Goal: Task Accomplishment & Management: Use online tool/utility

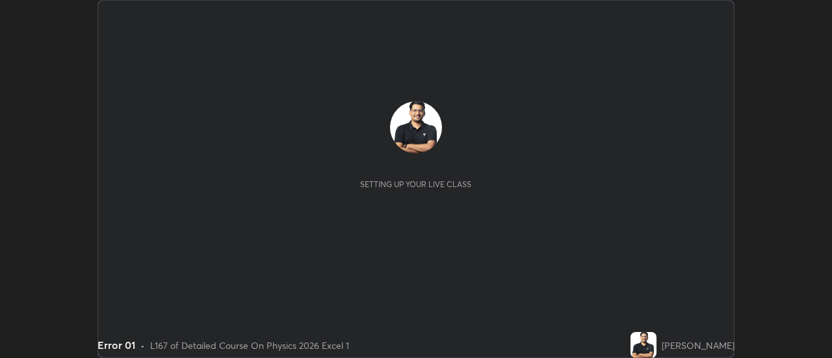
scroll to position [358, 831]
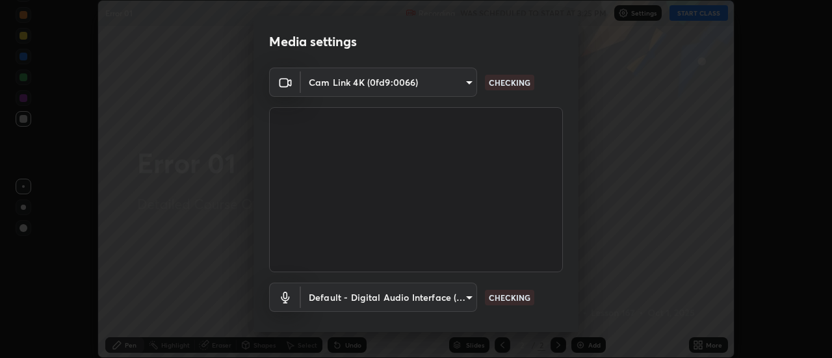
click at [458, 89] on body "Erase all Error 01 Recording WAS SCHEDULED TO START AT 3:25 PM Settings START C…" at bounding box center [416, 179] width 832 height 358
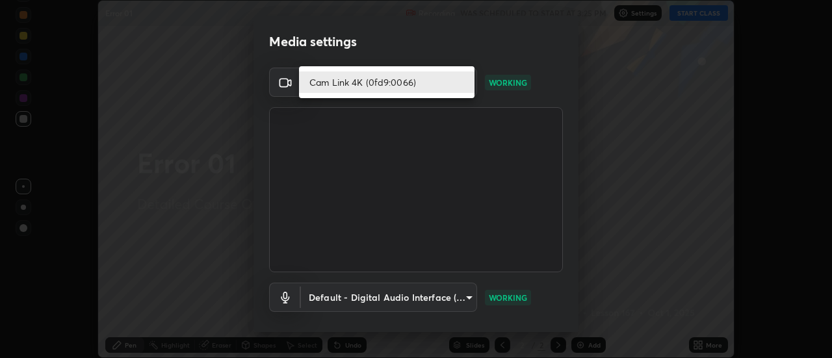
click at [444, 84] on li "Cam Link 4K (0fd9:0066)" at bounding box center [387, 82] width 176 height 21
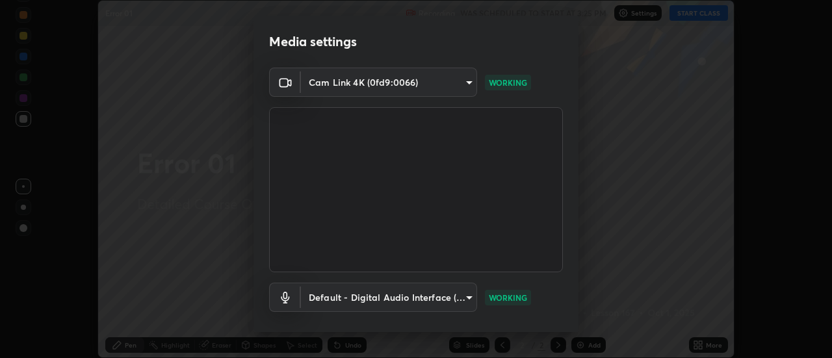
click at [460, 298] on body "Erase all Error 01 Recording WAS SCHEDULED TO START AT 3:25 PM Settings START C…" at bounding box center [416, 179] width 832 height 358
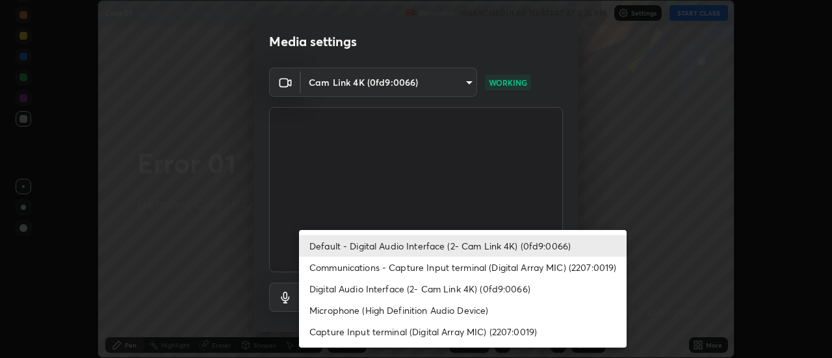
click at [486, 245] on li "Default - Digital Audio Interface (2- Cam Link 4K) (0fd9:0066)" at bounding box center [463, 245] width 328 height 21
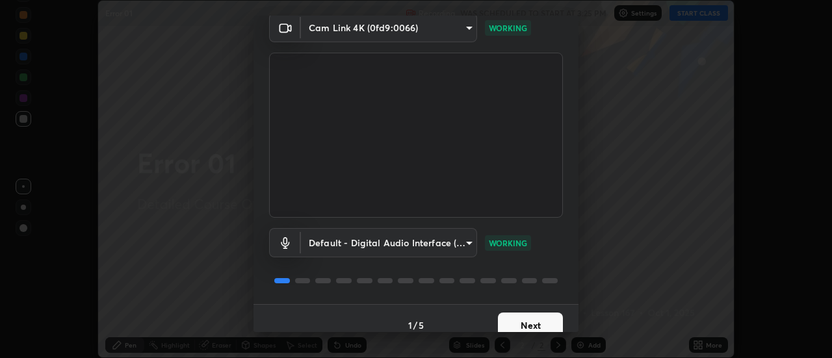
scroll to position [68, 0]
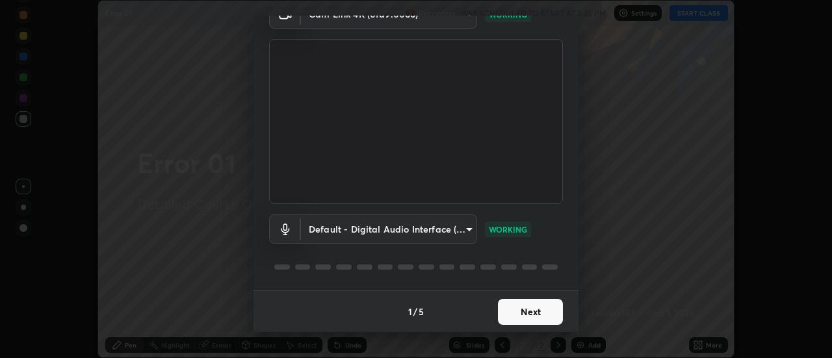
click at [552, 324] on button "Next" at bounding box center [530, 312] width 65 height 26
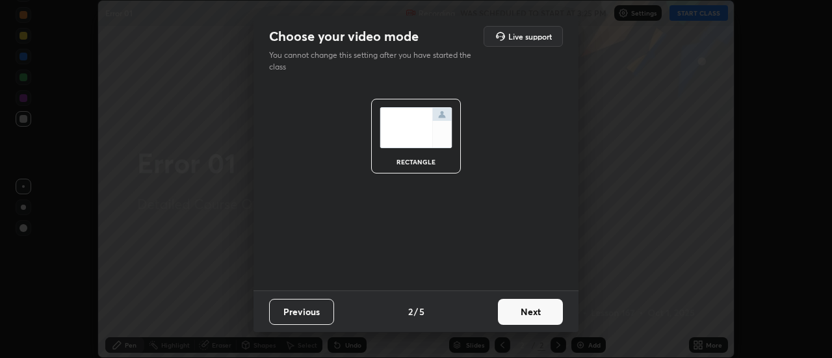
click at [557, 320] on button "Next" at bounding box center [530, 312] width 65 height 26
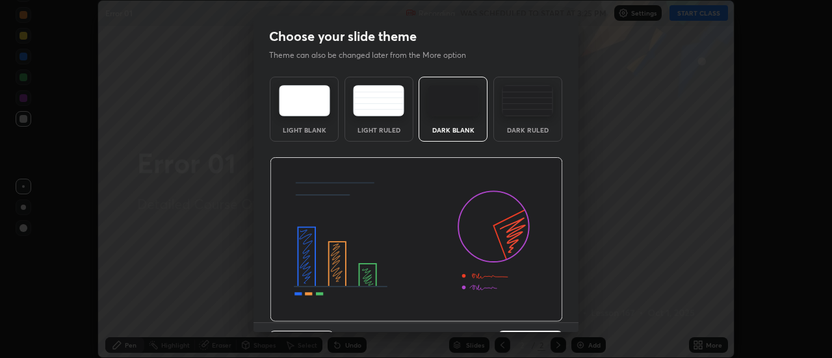
scroll to position [32, 0]
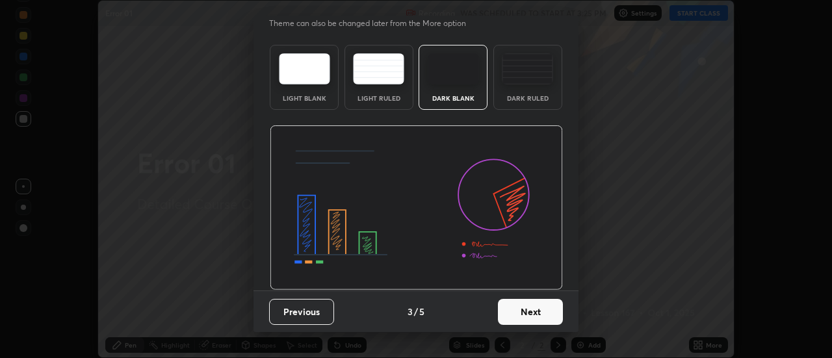
click at [545, 309] on button "Next" at bounding box center [530, 312] width 65 height 26
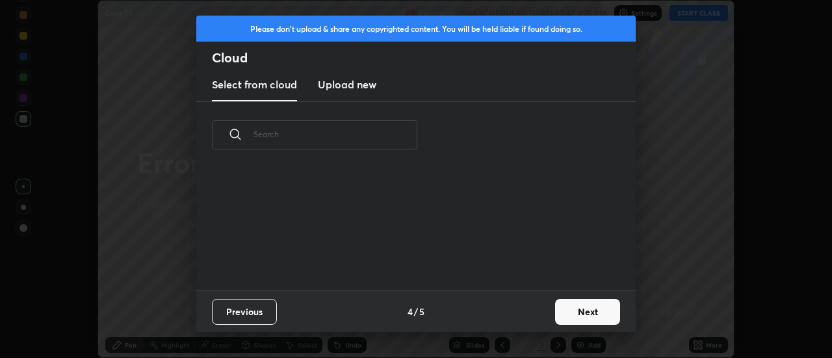
scroll to position [0, 0]
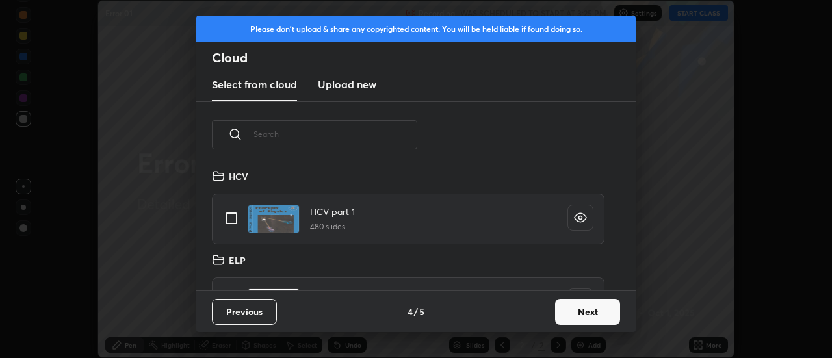
click at [574, 319] on button "Next" at bounding box center [587, 312] width 65 height 26
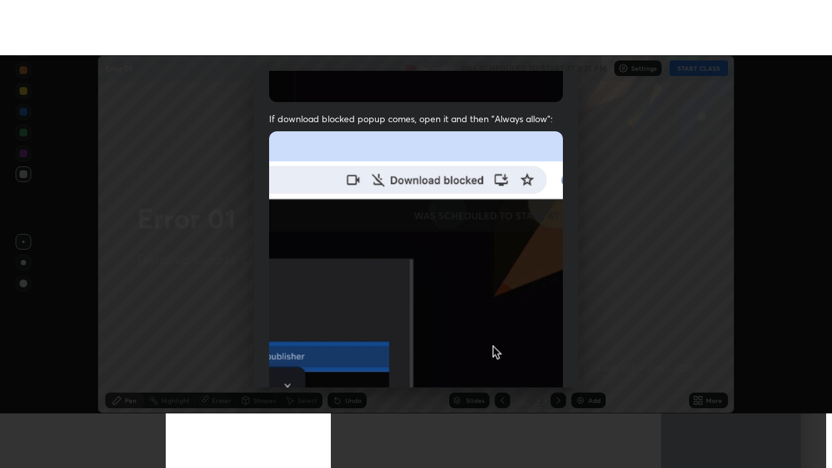
scroll to position [334, 0]
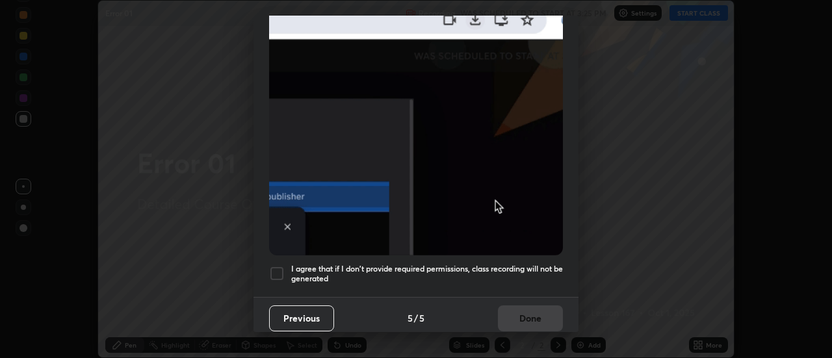
click at [279, 266] on div at bounding box center [277, 274] width 16 height 16
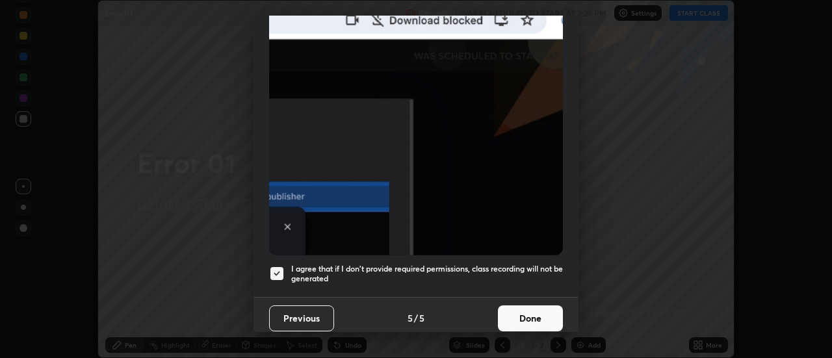
click at [537, 309] on button "Done" at bounding box center [530, 319] width 65 height 26
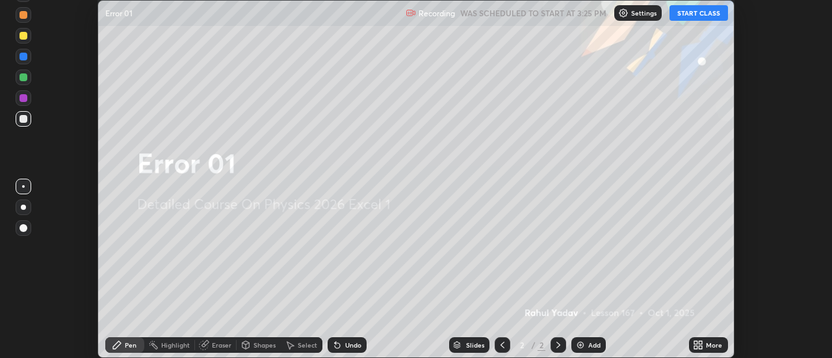
click at [700, 343] on icon at bounding box center [701, 342] width 3 height 3
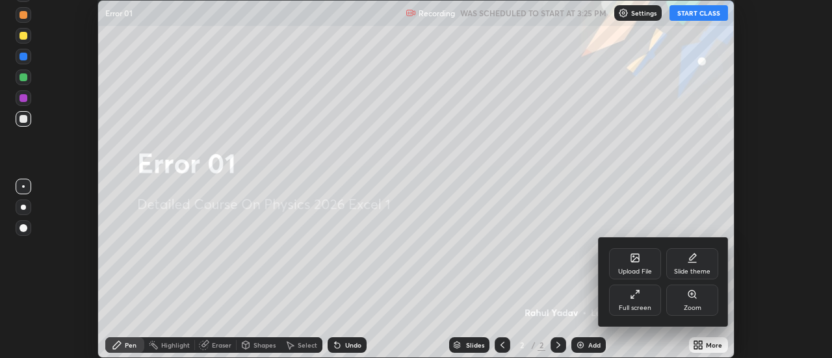
click at [638, 298] on icon at bounding box center [635, 294] width 10 height 10
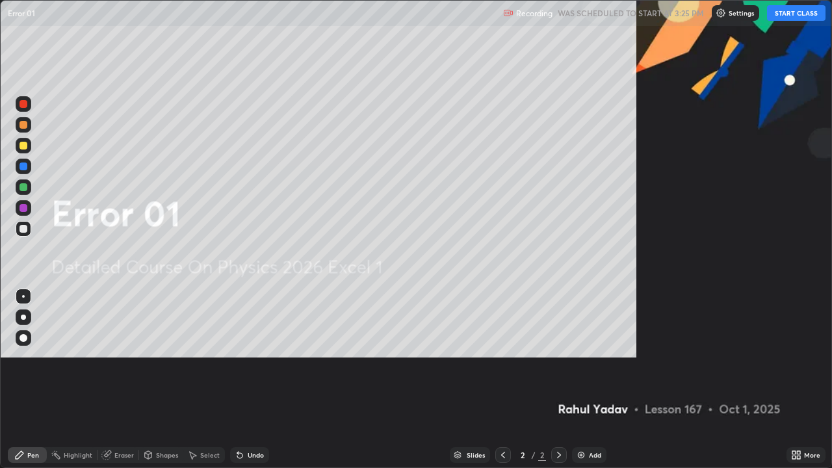
scroll to position [468, 832]
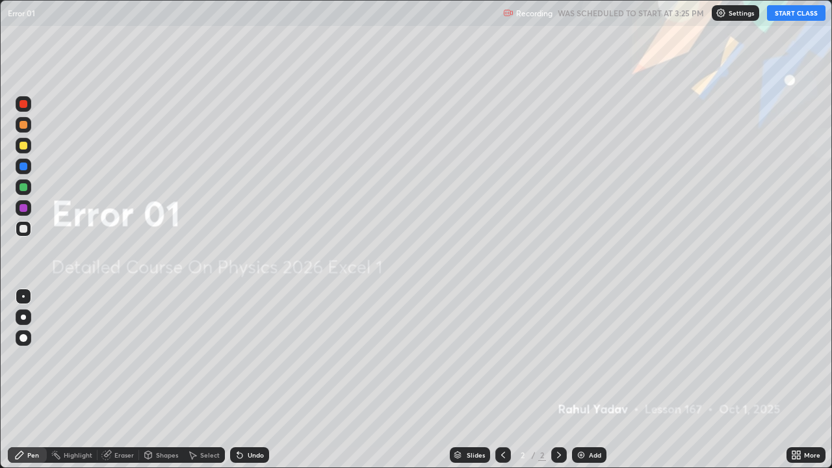
click at [778, 16] on button "START CLASS" at bounding box center [796, 13] width 59 height 16
click at [22, 317] on div at bounding box center [23, 317] width 5 height 5
click at [23, 296] on div at bounding box center [23, 296] width 3 height 3
click at [23, 317] on div at bounding box center [23, 317] width 5 height 5
click at [558, 358] on icon at bounding box center [559, 455] width 10 height 10
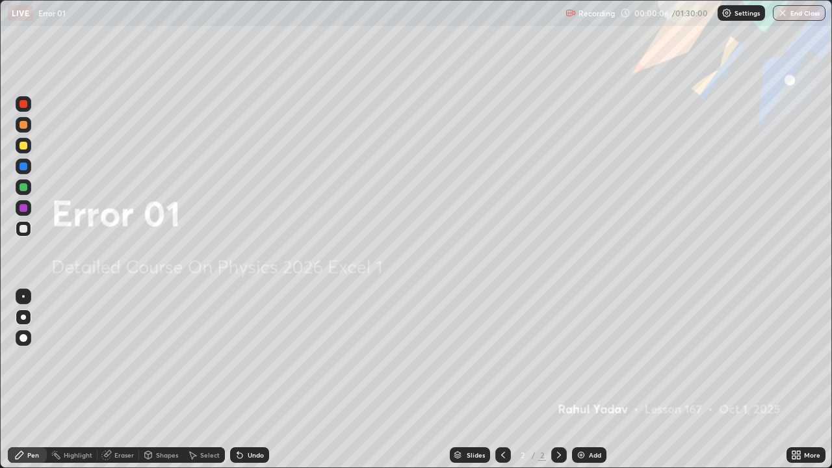
click at [586, 358] on div "Add" at bounding box center [589, 455] width 34 height 16
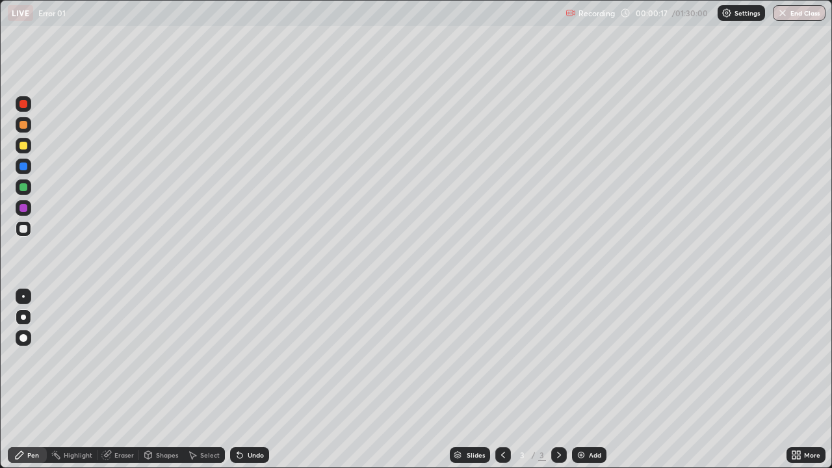
click at [25, 229] on div at bounding box center [24, 229] width 8 height 8
click at [22, 147] on div at bounding box center [24, 146] width 8 height 8
click at [23, 226] on div at bounding box center [24, 229] width 8 height 8
click at [24, 146] on div at bounding box center [24, 146] width 8 height 8
click at [555, 358] on icon at bounding box center [559, 455] width 10 height 10
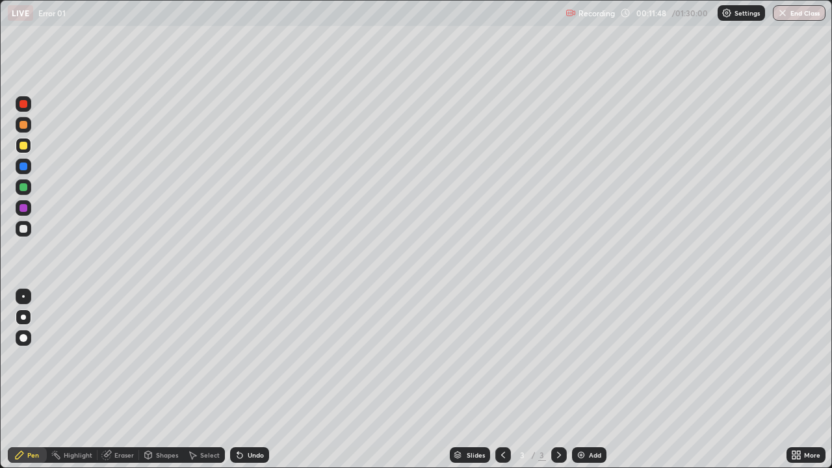
click at [586, 358] on div "Add" at bounding box center [589, 455] width 34 height 16
click at [26, 231] on div at bounding box center [24, 229] width 8 height 8
click at [26, 147] on div at bounding box center [24, 146] width 8 height 8
click at [165, 358] on div "Shapes" at bounding box center [167, 455] width 22 height 7
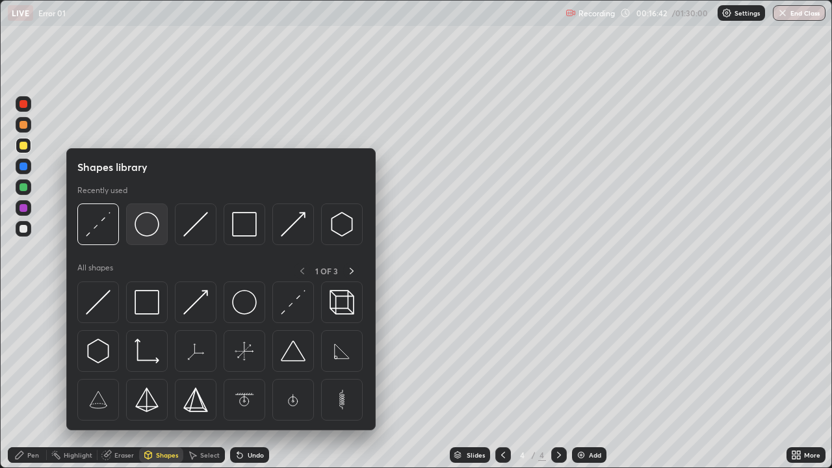
click at [143, 235] on img at bounding box center [147, 224] width 25 height 25
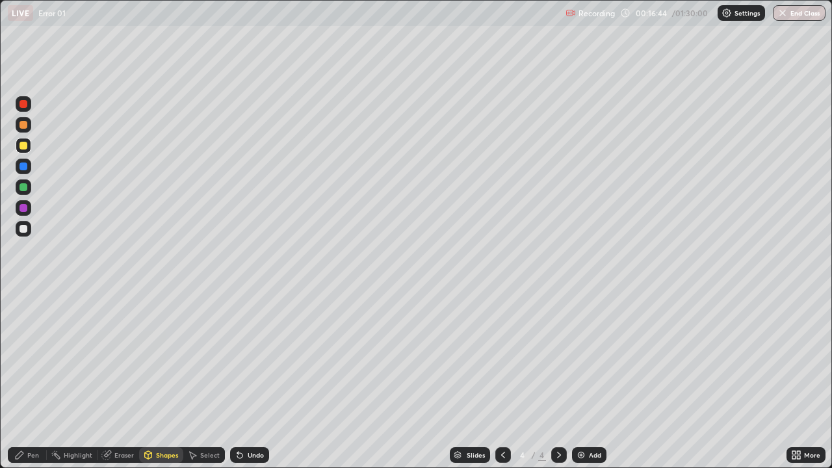
click at [25, 169] on div at bounding box center [24, 167] width 8 height 8
click at [240, 358] on icon at bounding box center [239, 455] width 5 height 5
click at [38, 358] on div "Pen" at bounding box center [33, 455] width 12 height 7
click at [26, 230] on div at bounding box center [24, 229] width 8 height 8
click at [241, 358] on icon at bounding box center [240, 455] width 10 height 10
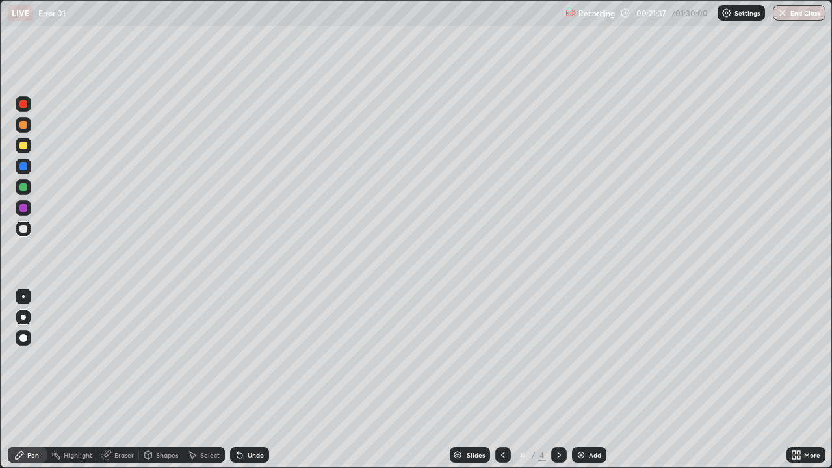
click at [23, 226] on div at bounding box center [24, 229] width 8 height 8
click at [166, 358] on div "Shapes" at bounding box center [167, 455] width 22 height 7
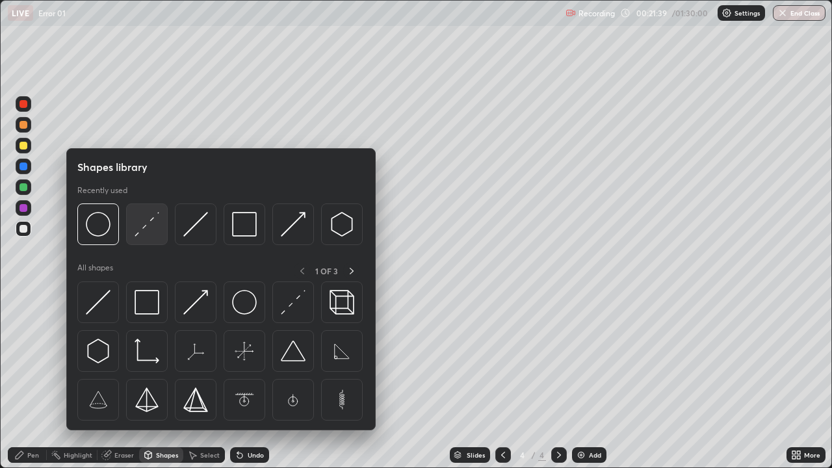
click at [149, 228] on img at bounding box center [147, 224] width 25 height 25
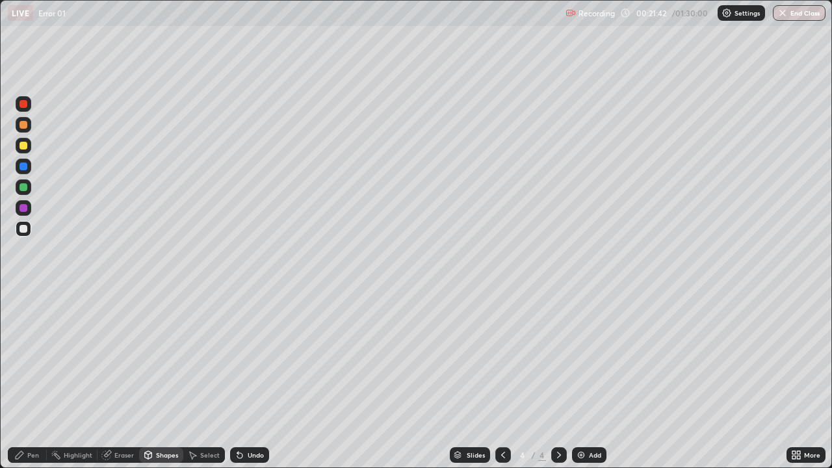
click at [36, 358] on div "Pen" at bounding box center [33, 455] width 12 height 7
click at [26, 168] on div at bounding box center [24, 167] width 8 height 8
click at [237, 358] on icon at bounding box center [237, 452] width 1 height 1
click at [239, 358] on icon at bounding box center [239, 455] width 5 height 5
click at [238, 358] on icon at bounding box center [239, 455] width 5 height 5
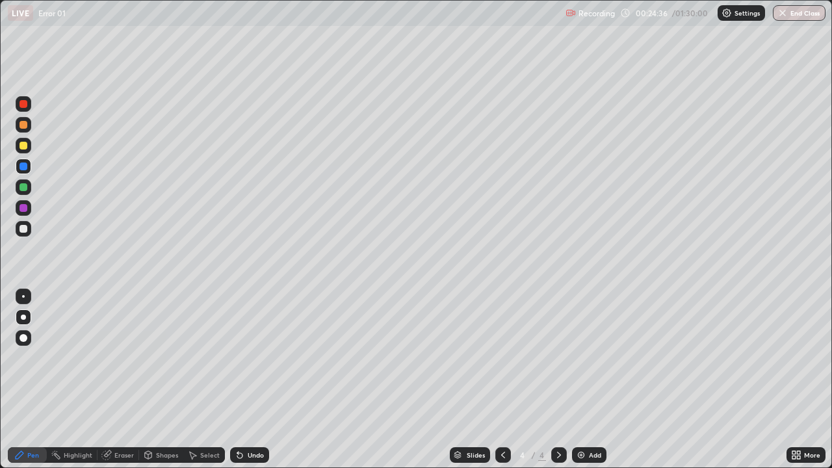
click at [242, 358] on icon at bounding box center [240, 455] width 10 height 10
click at [244, 358] on div "Undo" at bounding box center [249, 455] width 39 height 16
click at [248, 358] on div "Undo" at bounding box center [256, 455] width 16 height 7
click at [261, 358] on div "Undo" at bounding box center [249, 455] width 39 height 16
click at [558, 358] on icon at bounding box center [559, 455] width 10 height 10
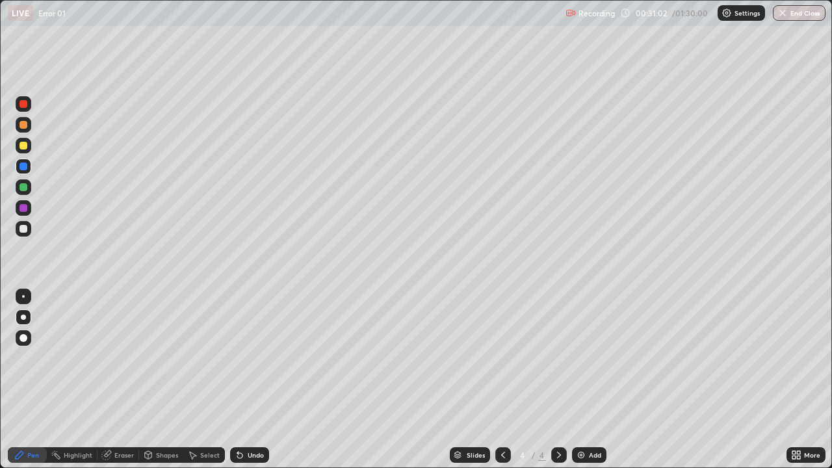
click at [579, 358] on img at bounding box center [581, 455] width 10 height 10
click at [21, 229] on div at bounding box center [24, 229] width 8 height 8
click at [166, 358] on div "Shapes" at bounding box center [167, 455] width 22 height 7
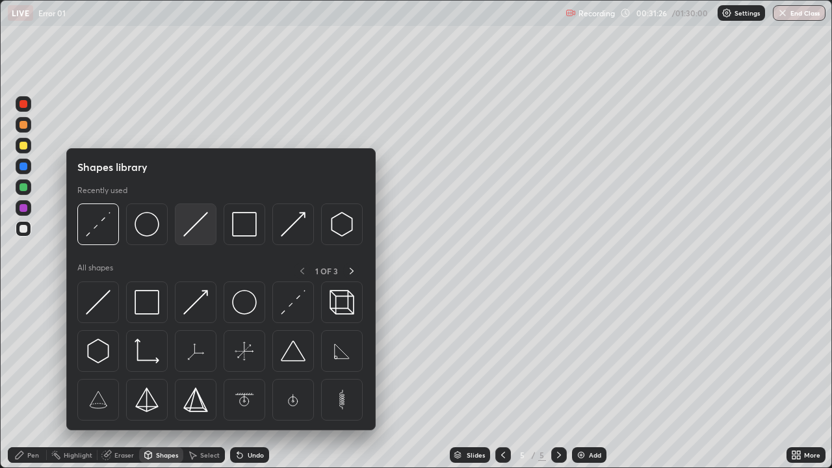
click at [194, 230] on img at bounding box center [195, 224] width 25 height 25
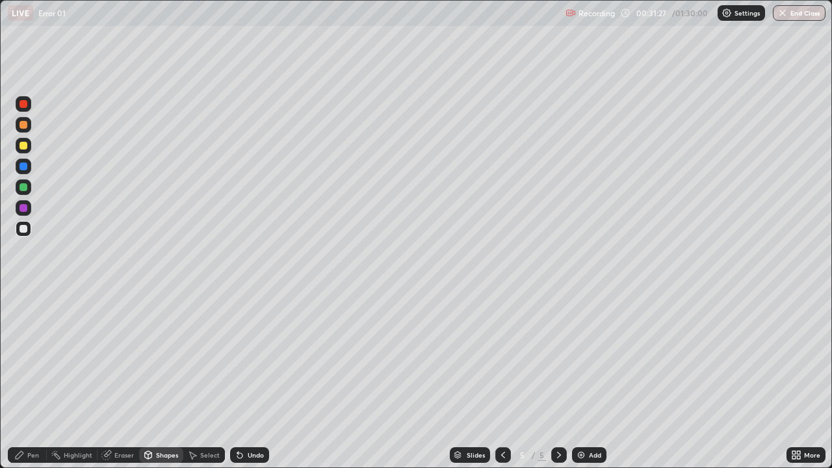
click at [20, 146] on div at bounding box center [24, 146] width 8 height 8
click at [165, 358] on div "Shapes" at bounding box center [167, 455] width 22 height 7
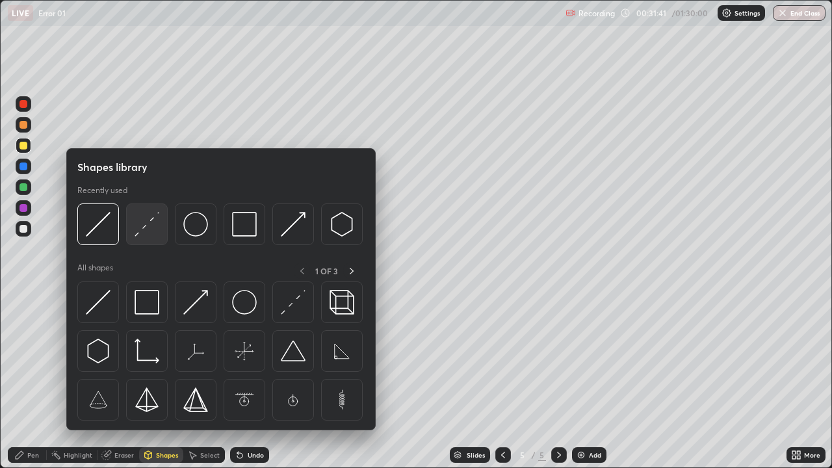
click at [152, 227] on img at bounding box center [147, 224] width 25 height 25
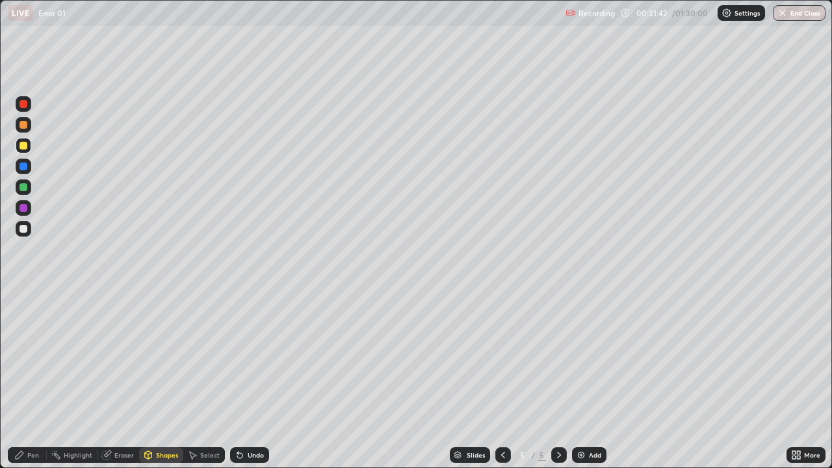
click at [22, 166] on div at bounding box center [24, 167] width 8 height 8
click at [38, 358] on div "Pen" at bounding box center [33, 455] width 12 height 7
click at [23, 229] on div at bounding box center [24, 229] width 8 height 8
click at [25, 148] on div at bounding box center [24, 146] width 8 height 8
click at [25, 169] on div at bounding box center [24, 167] width 8 height 8
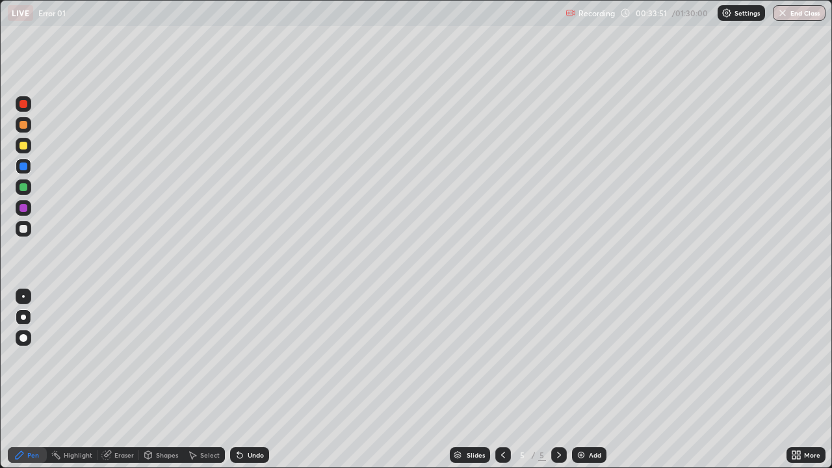
click at [22, 226] on div at bounding box center [24, 229] width 8 height 8
click at [23, 146] on div at bounding box center [24, 146] width 8 height 8
click at [23, 204] on div at bounding box center [24, 208] width 8 height 8
click at [23, 146] on div at bounding box center [24, 146] width 8 height 8
click at [27, 124] on div at bounding box center [24, 125] width 8 height 8
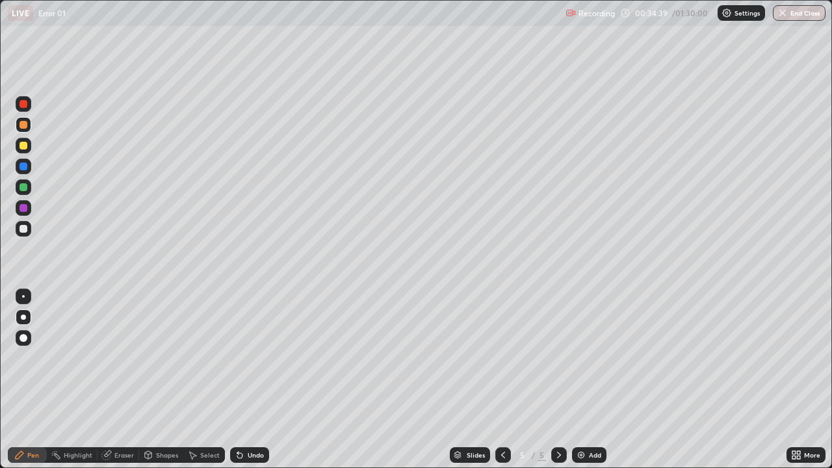
click at [170, 358] on div "Shapes" at bounding box center [167, 455] width 22 height 7
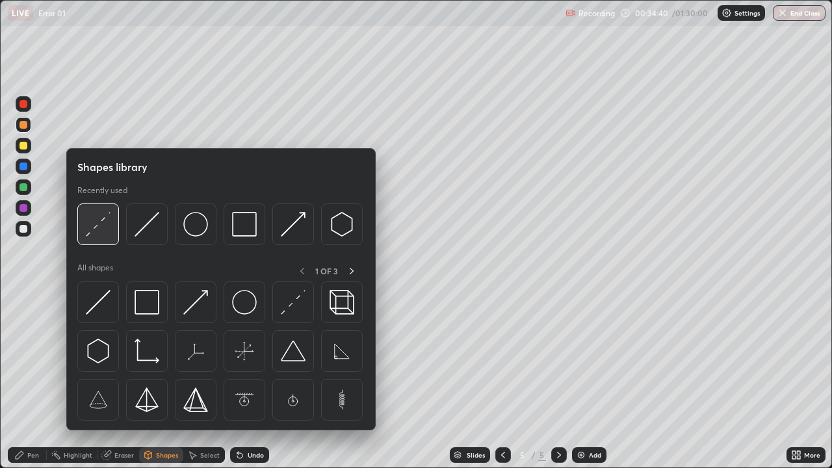
click at [95, 231] on img at bounding box center [98, 224] width 25 height 25
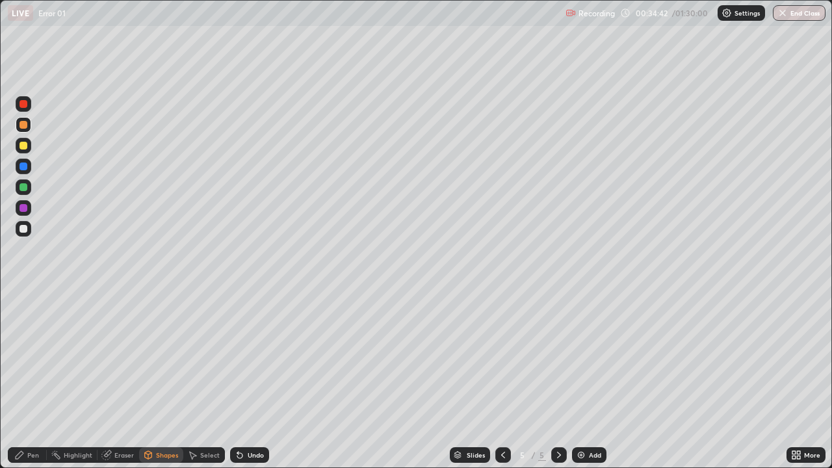
click at [37, 358] on div "Pen" at bounding box center [33, 455] width 12 height 7
click at [23, 233] on div at bounding box center [24, 229] width 16 height 16
click at [164, 358] on div "Shapes" at bounding box center [161, 455] width 44 height 16
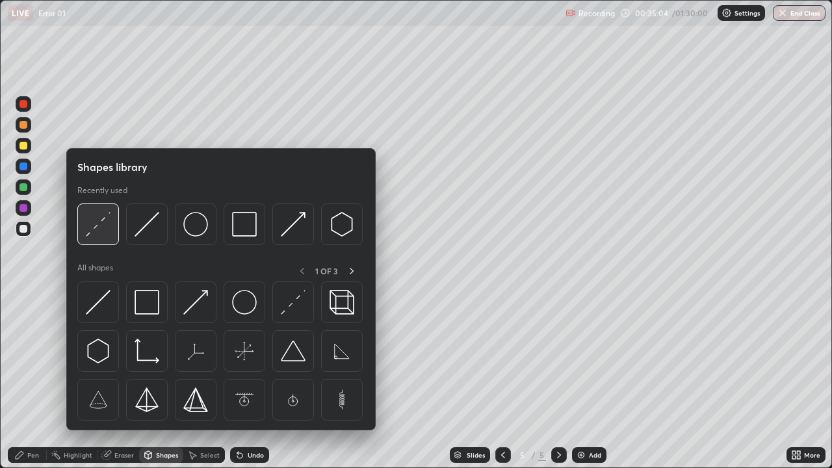
click at [92, 231] on img at bounding box center [98, 224] width 25 height 25
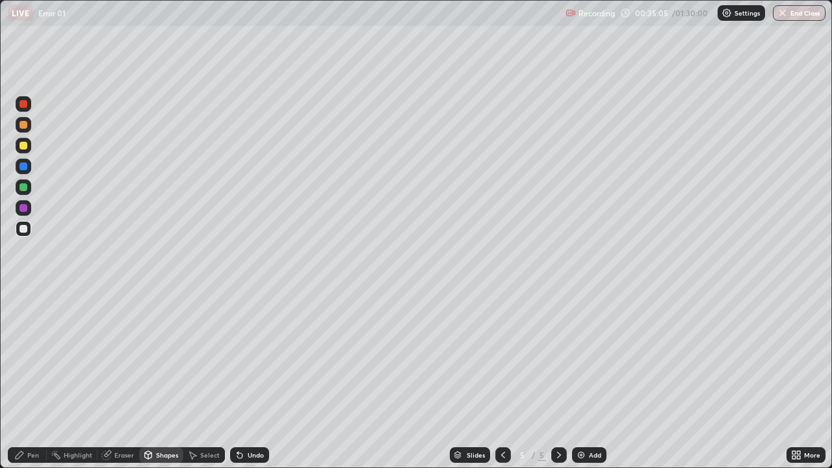
click at [163, 358] on div "Shapes" at bounding box center [167, 455] width 22 height 7
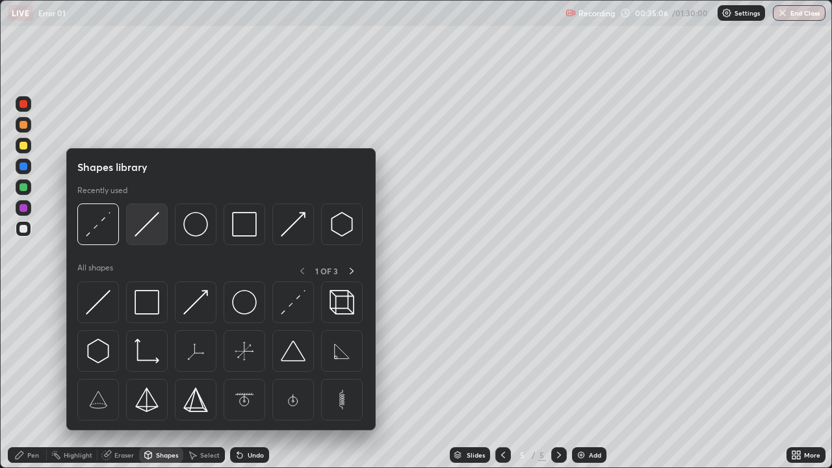
click at [142, 229] on img at bounding box center [147, 224] width 25 height 25
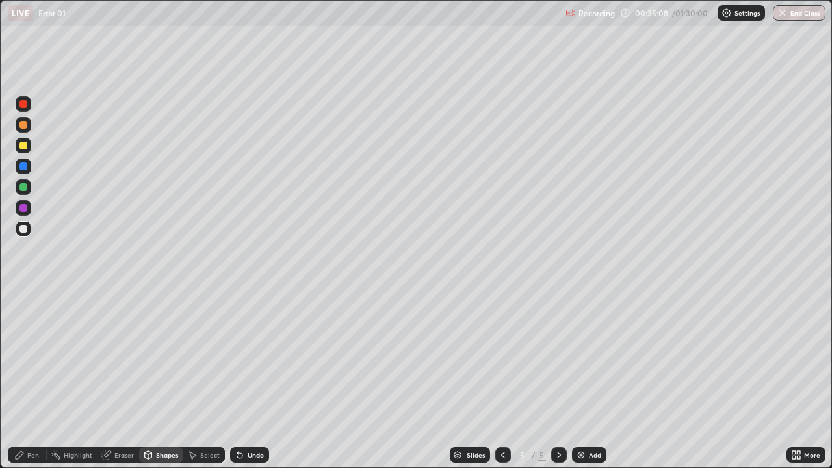
click at [163, 358] on div "Shapes" at bounding box center [167, 455] width 22 height 7
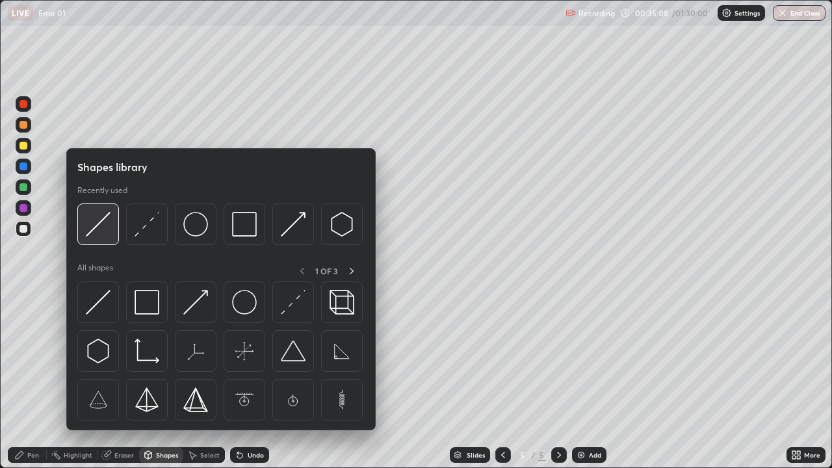
click at [92, 231] on img at bounding box center [98, 224] width 25 height 25
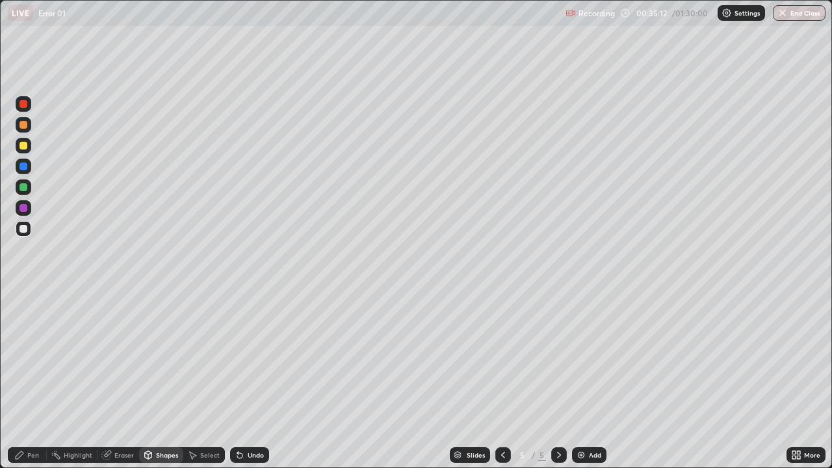
click at [39, 358] on div "Pen" at bounding box center [27, 455] width 39 height 16
click at [23, 231] on div at bounding box center [24, 229] width 8 height 8
click at [20, 146] on div at bounding box center [24, 146] width 8 height 8
click at [244, 358] on div "Undo" at bounding box center [249, 455] width 39 height 16
click at [243, 358] on div "Undo" at bounding box center [249, 455] width 39 height 16
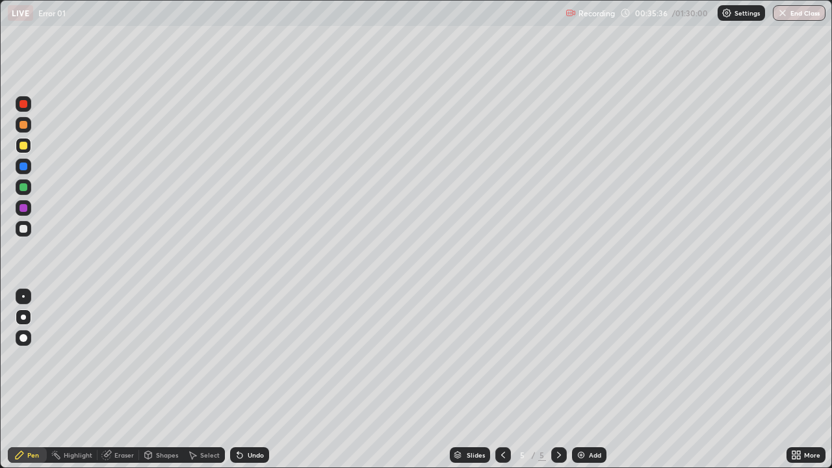
click at [237, 358] on icon at bounding box center [237, 452] width 1 height 1
click at [240, 358] on icon at bounding box center [240, 455] width 10 height 10
click at [20, 232] on div at bounding box center [24, 229] width 16 height 16
click at [21, 148] on div at bounding box center [24, 146] width 8 height 8
click at [237, 358] on icon at bounding box center [239, 455] width 5 height 5
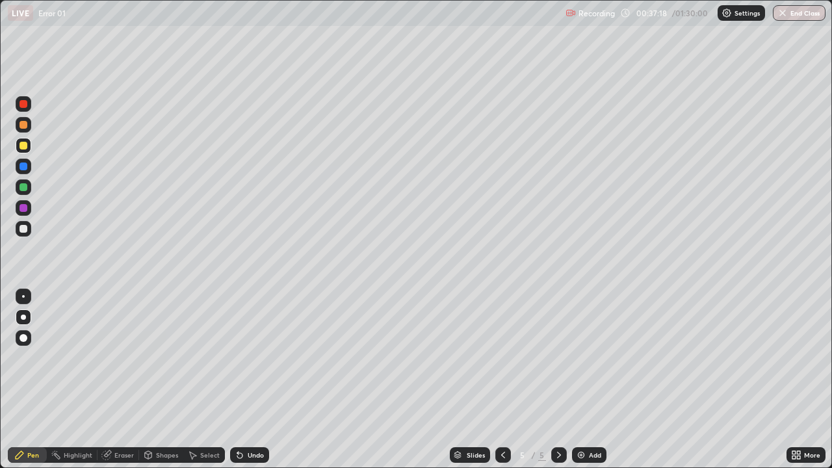
click at [238, 358] on icon at bounding box center [239, 455] width 5 height 5
click at [127, 358] on div "Eraser" at bounding box center [119, 455] width 42 height 16
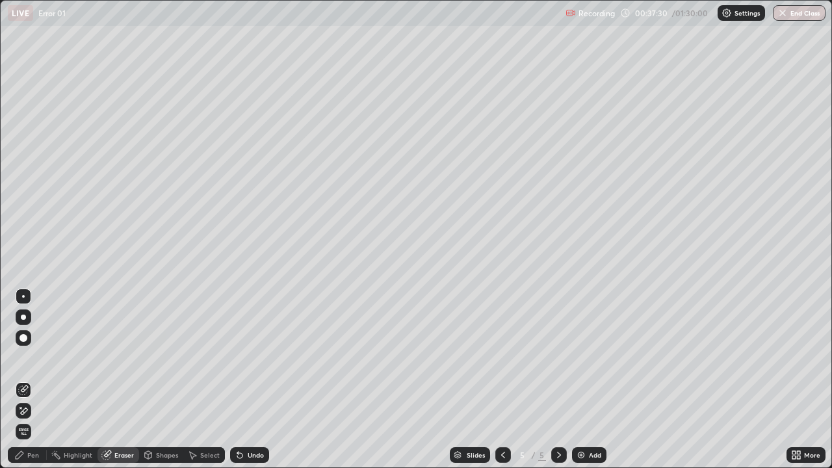
click at [33, 358] on div "Pen" at bounding box center [33, 455] width 12 height 7
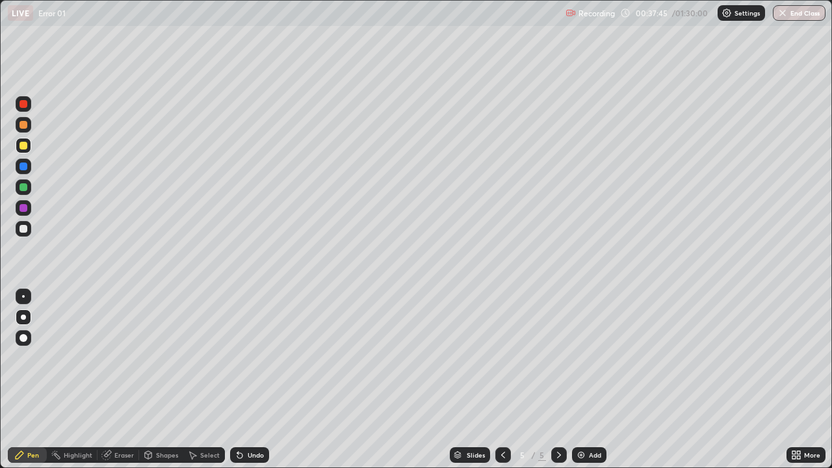
click at [23, 167] on div at bounding box center [24, 167] width 8 height 8
click at [29, 124] on div at bounding box center [24, 125] width 16 height 16
click at [558, 358] on icon at bounding box center [559, 455] width 10 height 10
click at [589, 358] on div "Add" at bounding box center [595, 455] width 12 height 7
click at [24, 230] on div at bounding box center [24, 229] width 8 height 8
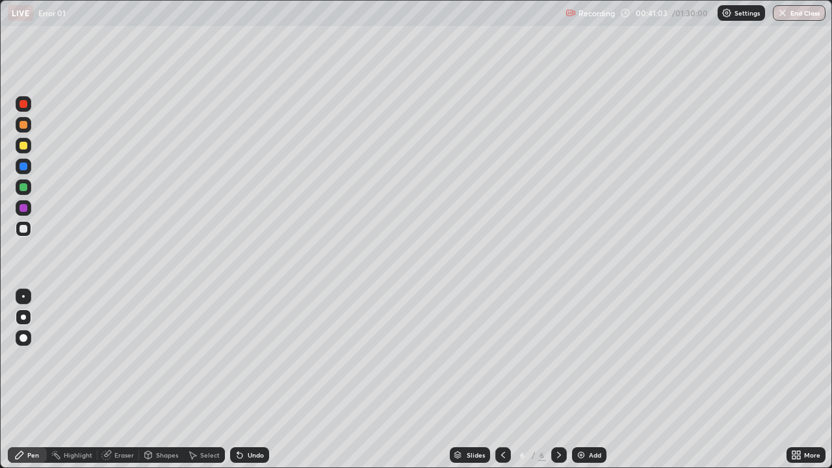
click at [200, 358] on div "Select" at bounding box center [210, 455] width 20 height 7
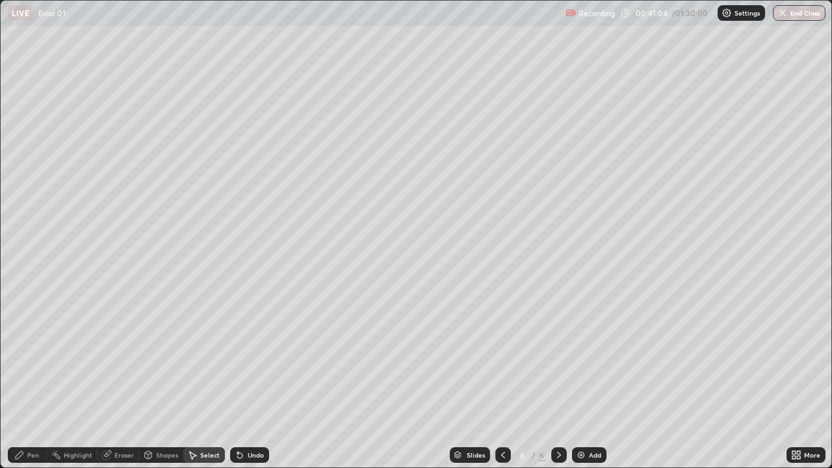
click at [165, 358] on div "Shapes" at bounding box center [161, 455] width 44 height 16
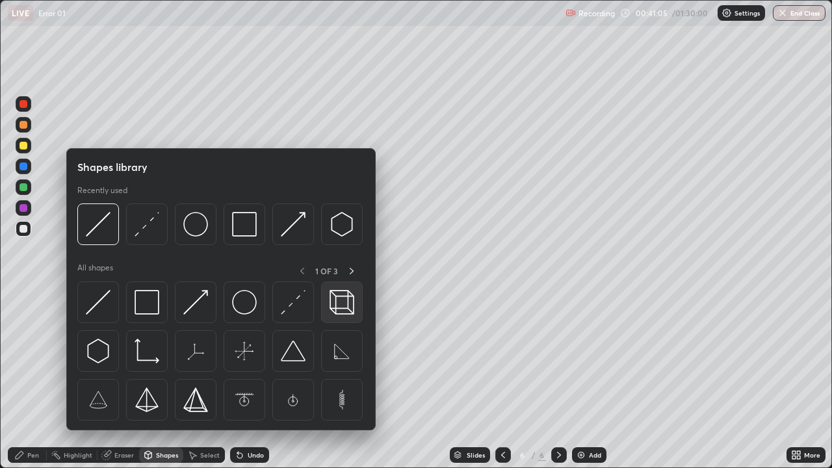
click at [340, 309] on img at bounding box center [342, 302] width 25 height 25
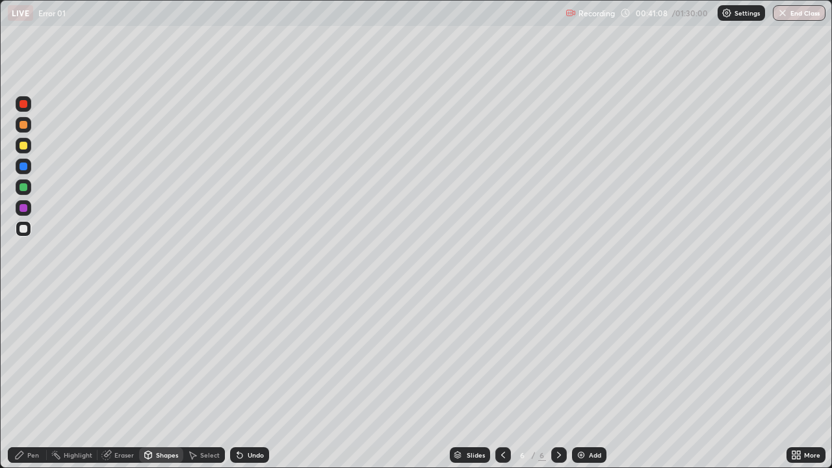
click at [34, 358] on div "Pen" at bounding box center [27, 455] width 39 height 16
click at [23, 148] on div at bounding box center [24, 146] width 8 height 8
click at [26, 167] on div at bounding box center [24, 167] width 8 height 8
click at [242, 358] on icon at bounding box center [240, 455] width 10 height 10
click at [25, 226] on div at bounding box center [24, 229] width 8 height 8
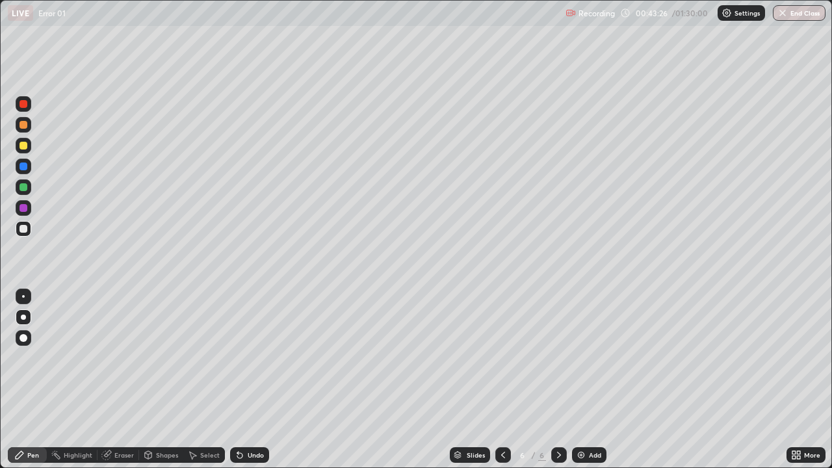
click at [22, 167] on div at bounding box center [24, 167] width 8 height 8
click at [22, 229] on div at bounding box center [24, 229] width 8 height 8
click at [239, 358] on icon at bounding box center [239, 455] width 5 height 5
click at [241, 358] on icon at bounding box center [240, 455] width 10 height 10
click at [238, 358] on icon at bounding box center [239, 455] width 5 height 5
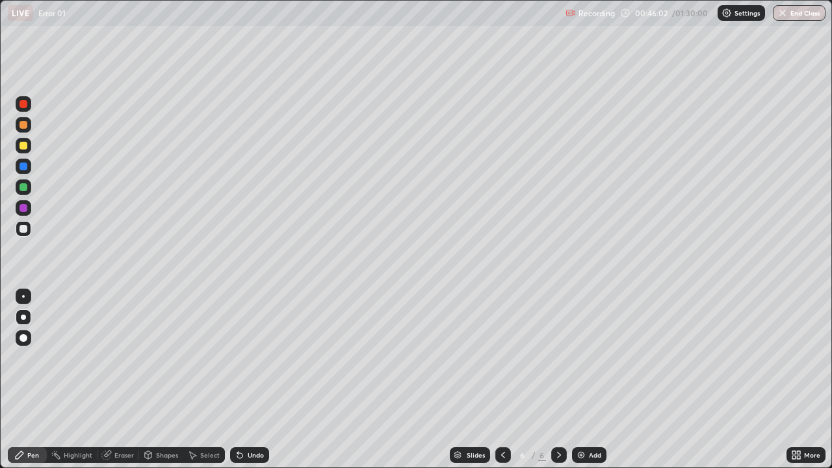
click at [121, 358] on div "Eraser" at bounding box center [124, 455] width 20 height 7
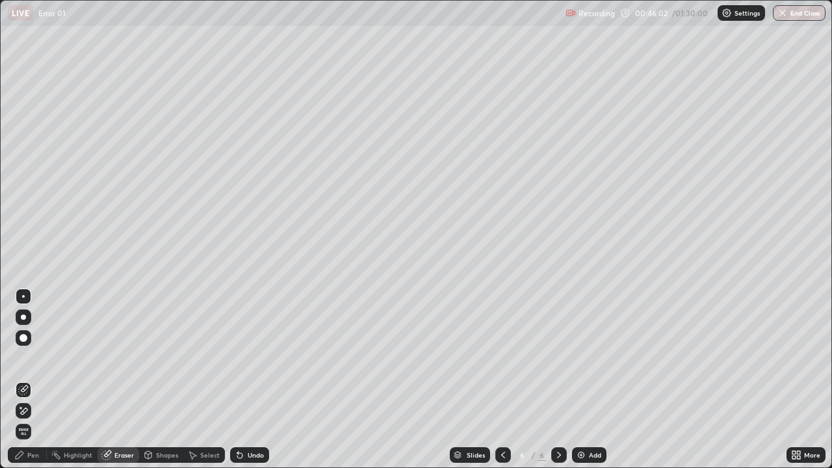
click at [164, 358] on div "Shapes" at bounding box center [167, 455] width 22 height 7
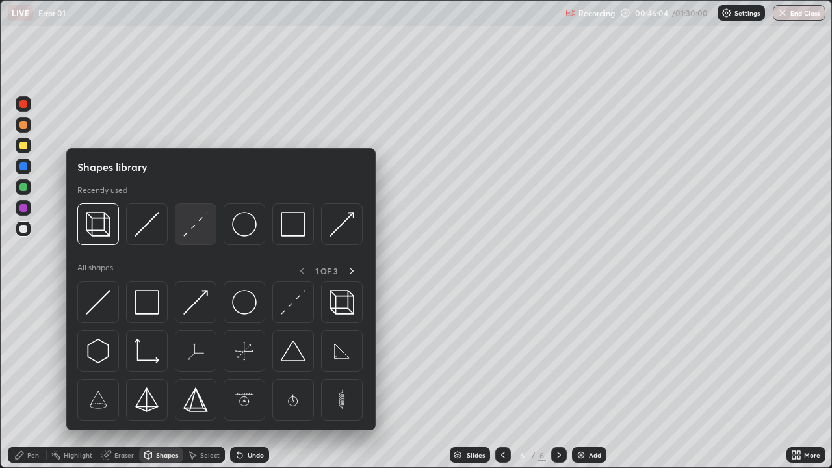
click at [203, 228] on img at bounding box center [195, 224] width 25 height 25
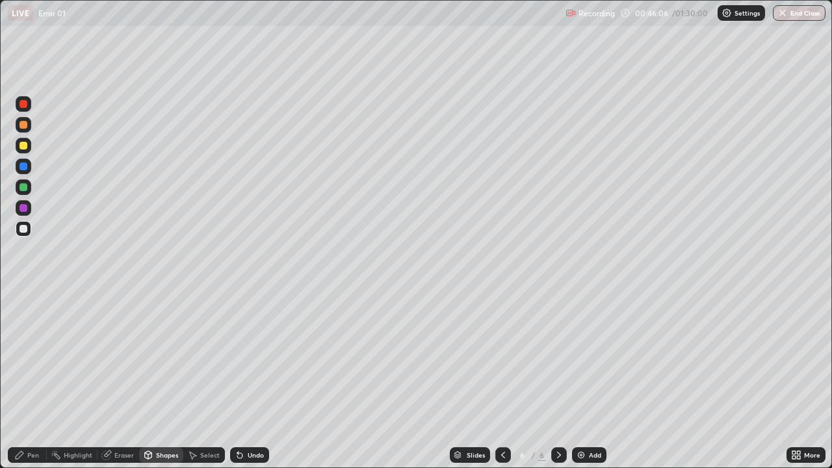
click at [36, 358] on div "Pen" at bounding box center [33, 455] width 12 height 7
click at [29, 226] on div at bounding box center [24, 229] width 16 height 16
click at [242, 358] on icon at bounding box center [240, 455] width 10 height 10
click at [30, 146] on div at bounding box center [24, 146] width 16 height 16
click at [23, 167] on div at bounding box center [24, 167] width 8 height 8
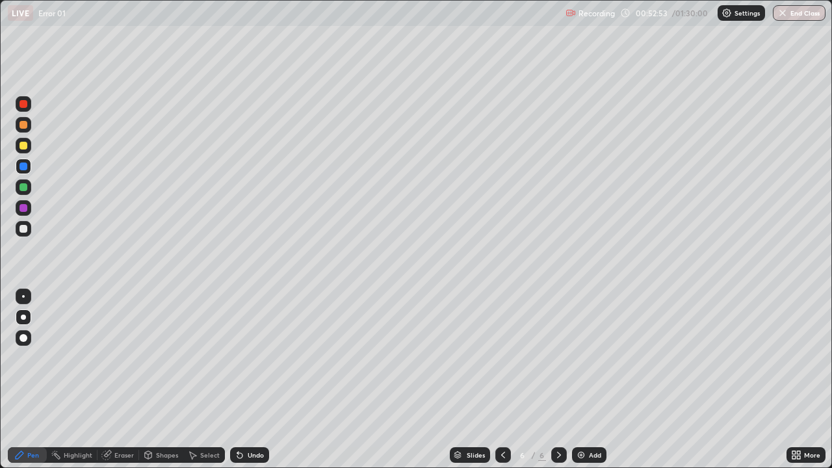
click at [23, 148] on div at bounding box center [24, 146] width 8 height 8
click at [24, 166] on div at bounding box center [24, 167] width 8 height 8
click at [24, 232] on div at bounding box center [24, 229] width 8 height 8
click at [583, 358] on div "Add" at bounding box center [589, 455] width 34 height 16
click at [26, 231] on div at bounding box center [24, 229] width 8 height 8
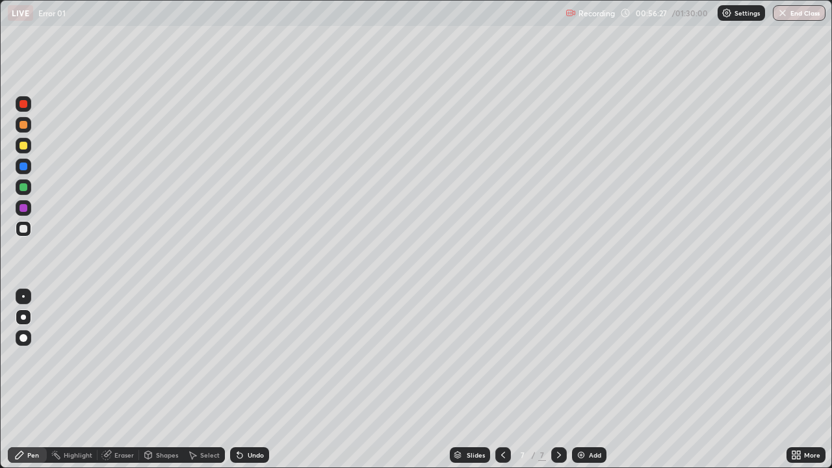
click at [24, 148] on div at bounding box center [24, 146] width 8 height 8
click at [24, 206] on div at bounding box center [24, 208] width 8 height 8
click at [498, 358] on icon at bounding box center [503, 455] width 10 height 10
click at [556, 358] on div at bounding box center [559, 455] width 16 height 16
click at [23, 229] on div at bounding box center [24, 229] width 8 height 8
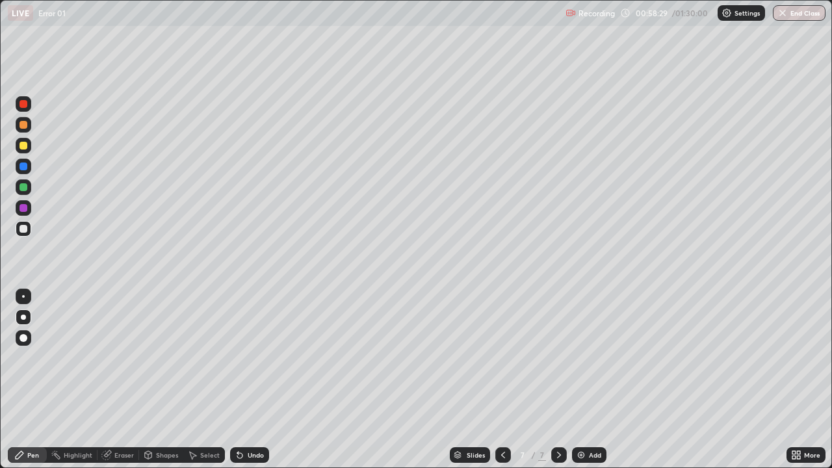
click at [23, 169] on div at bounding box center [24, 167] width 8 height 8
click at [24, 187] on div at bounding box center [24, 187] width 8 height 8
click at [502, 358] on icon at bounding box center [503, 455] width 10 height 10
click at [556, 358] on icon at bounding box center [559, 455] width 10 height 10
click at [203, 358] on div "Select" at bounding box center [204, 455] width 42 height 16
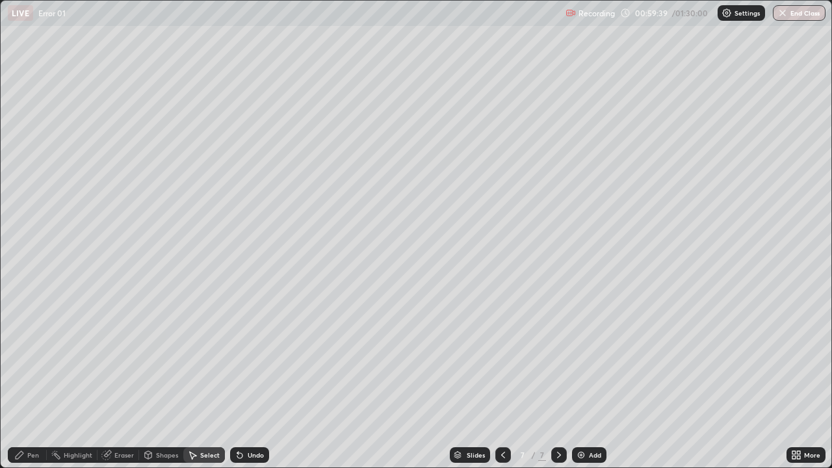
click at [162, 358] on div "Shapes" at bounding box center [167, 455] width 22 height 7
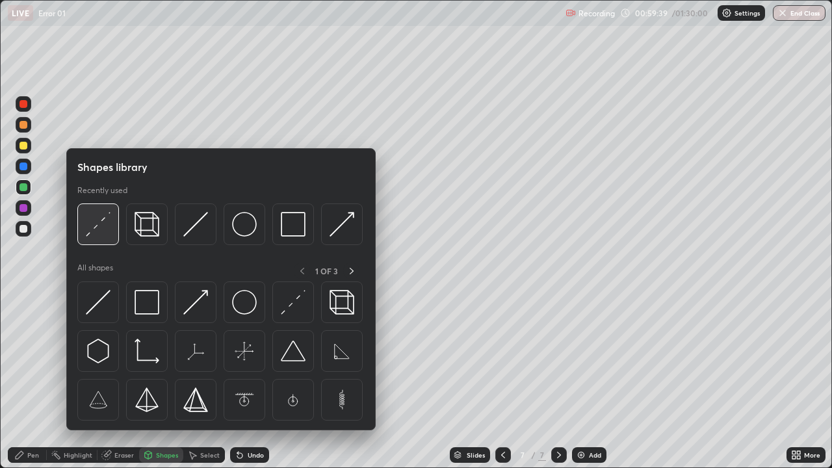
click at [100, 229] on img at bounding box center [98, 224] width 25 height 25
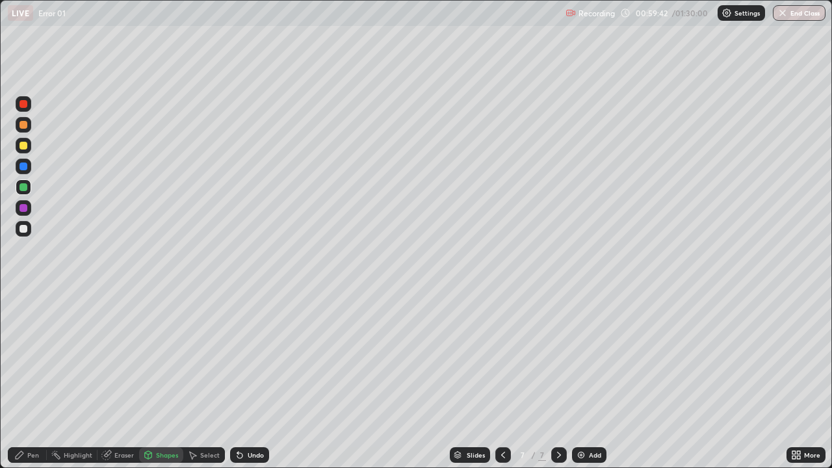
click at [33, 358] on div "Pen" at bounding box center [33, 455] width 12 height 7
click at [20, 231] on div at bounding box center [24, 229] width 8 height 8
click at [556, 358] on icon at bounding box center [559, 455] width 10 height 10
click at [579, 358] on div "Add" at bounding box center [589, 455] width 34 height 16
click at [24, 145] on div at bounding box center [24, 146] width 8 height 8
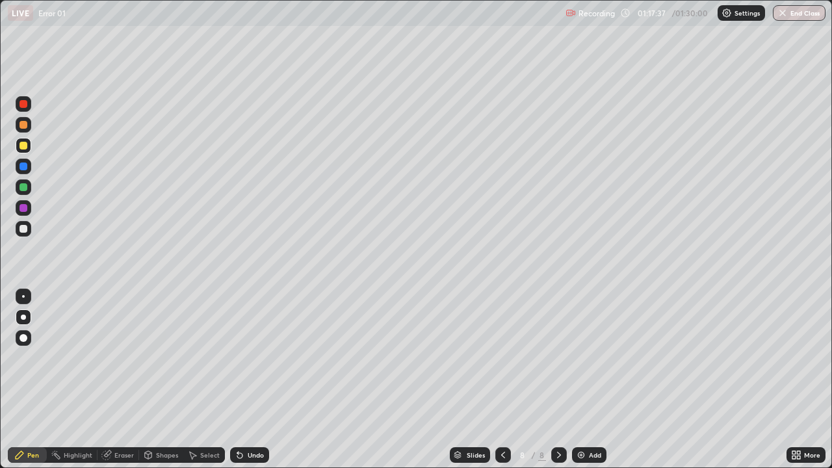
click at [24, 231] on div at bounding box center [24, 229] width 8 height 8
click at [23, 230] on div at bounding box center [24, 229] width 8 height 8
click at [25, 148] on div at bounding box center [24, 146] width 8 height 8
click at [24, 229] on div at bounding box center [24, 229] width 8 height 8
click at [26, 148] on div at bounding box center [24, 146] width 8 height 8
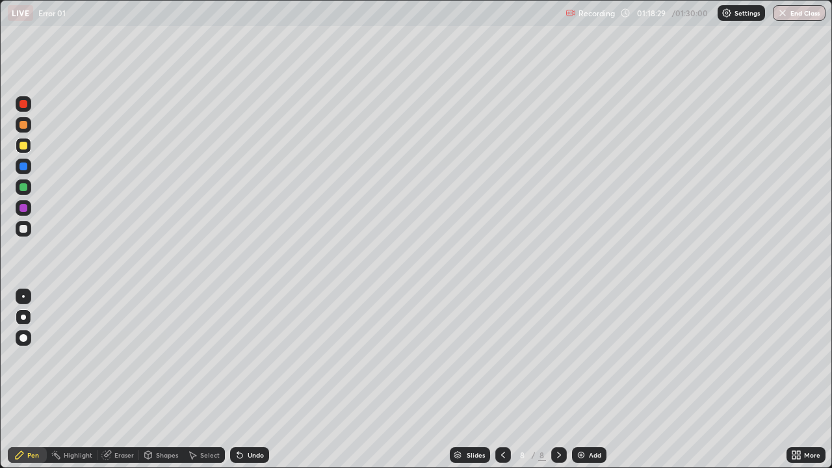
click at [24, 229] on div at bounding box center [24, 229] width 8 height 8
click at [23, 165] on div at bounding box center [24, 167] width 8 height 8
click at [25, 144] on div at bounding box center [24, 146] width 8 height 8
click at [23, 230] on div at bounding box center [24, 229] width 8 height 8
click at [126, 358] on div "Eraser" at bounding box center [124, 455] width 20 height 7
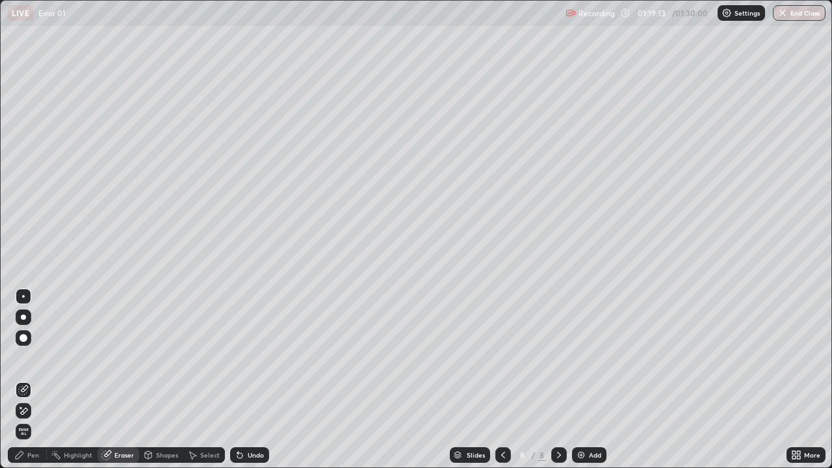
click at [29, 358] on div "Pen" at bounding box center [33, 455] width 12 height 7
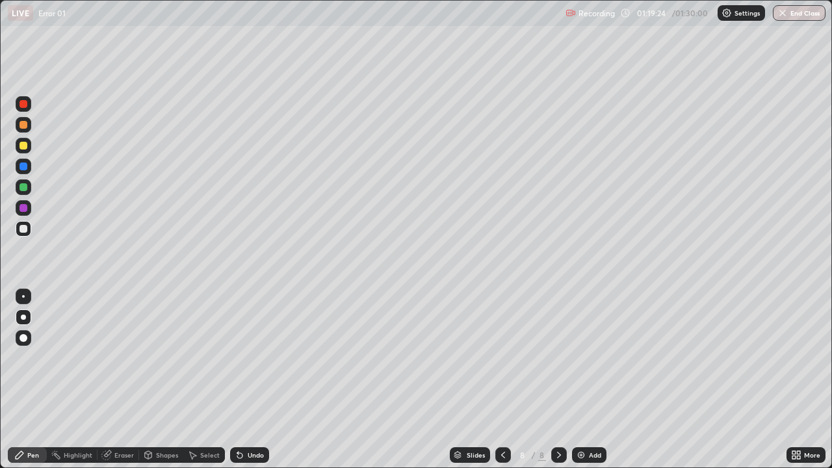
click at [153, 358] on div "Shapes" at bounding box center [161, 455] width 44 height 16
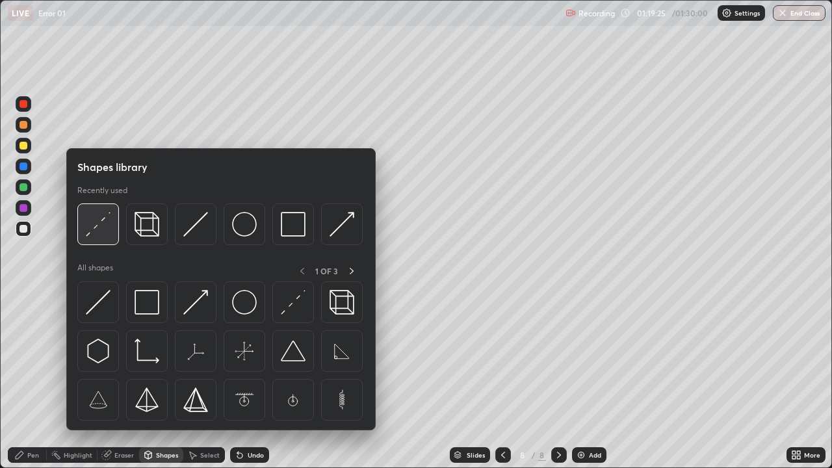
click at [98, 235] on img at bounding box center [98, 224] width 25 height 25
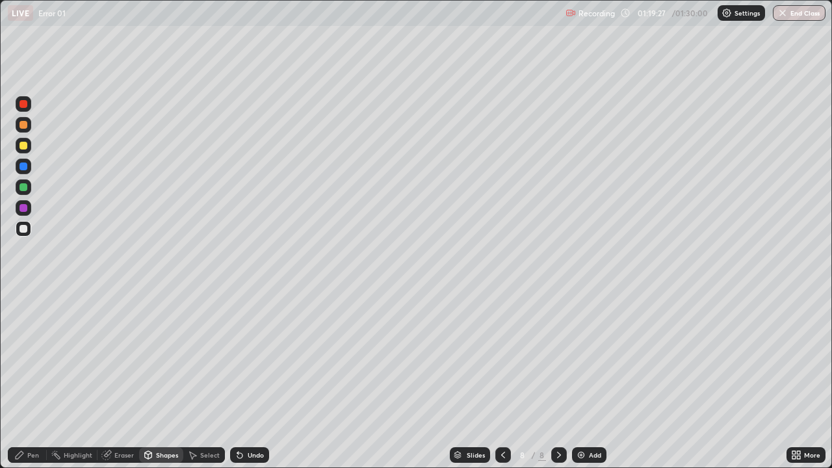
click at [35, 358] on div "Pen" at bounding box center [33, 455] width 12 height 7
click at [21, 228] on div at bounding box center [24, 229] width 8 height 8
click at [22, 149] on div at bounding box center [24, 146] width 8 height 8
click at [164, 358] on div "Shapes" at bounding box center [161, 455] width 44 height 16
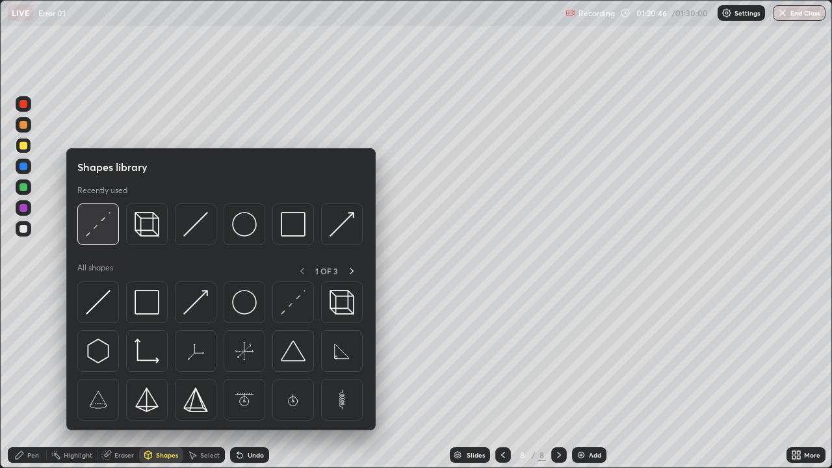
click at [105, 234] on img at bounding box center [98, 224] width 25 height 25
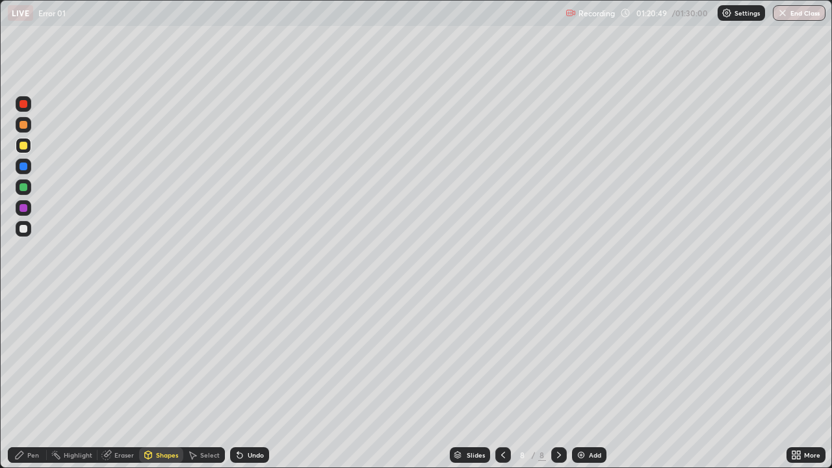
click at [37, 358] on div "Pen" at bounding box center [33, 455] width 12 height 7
click at [25, 231] on div at bounding box center [24, 229] width 8 height 8
click at [24, 146] on div at bounding box center [24, 146] width 8 height 8
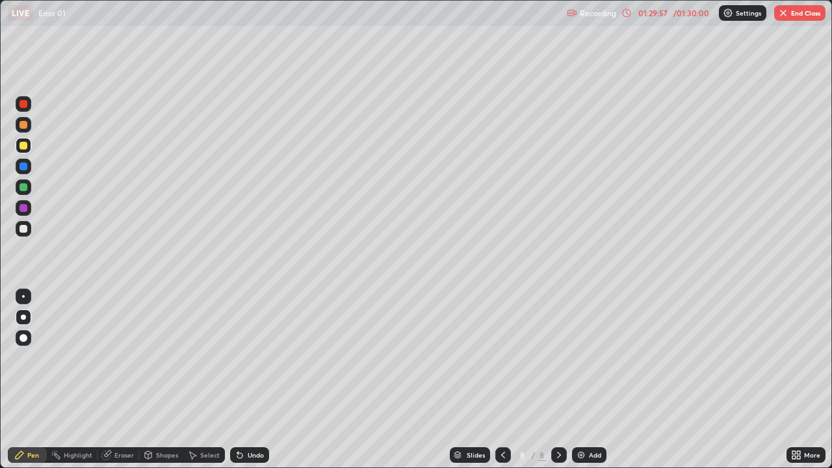
click at [498, 358] on icon at bounding box center [503, 455] width 10 height 10
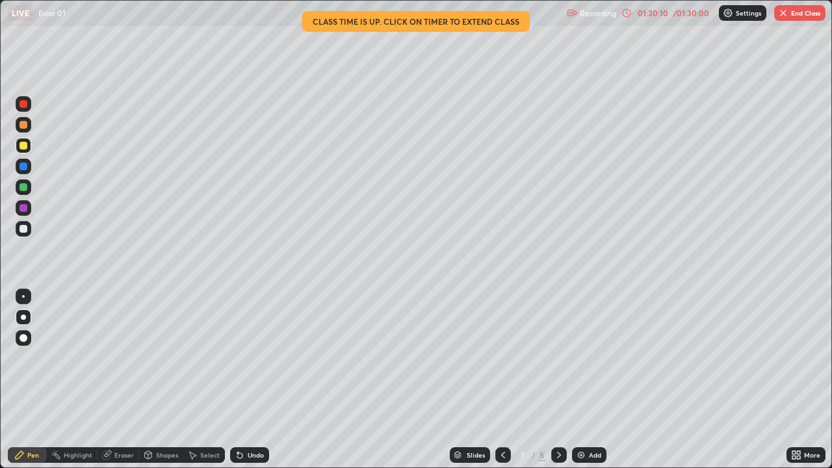
click at [556, 358] on icon at bounding box center [559, 455] width 10 height 10
click at [788, 16] on img "button" at bounding box center [783, 13] width 10 height 10
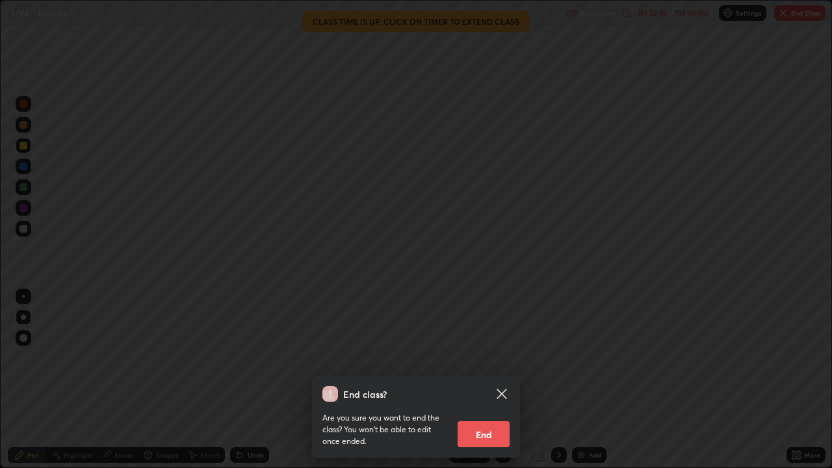
click at [491, 358] on button "End" at bounding box center [484, 434] width 52 height 26
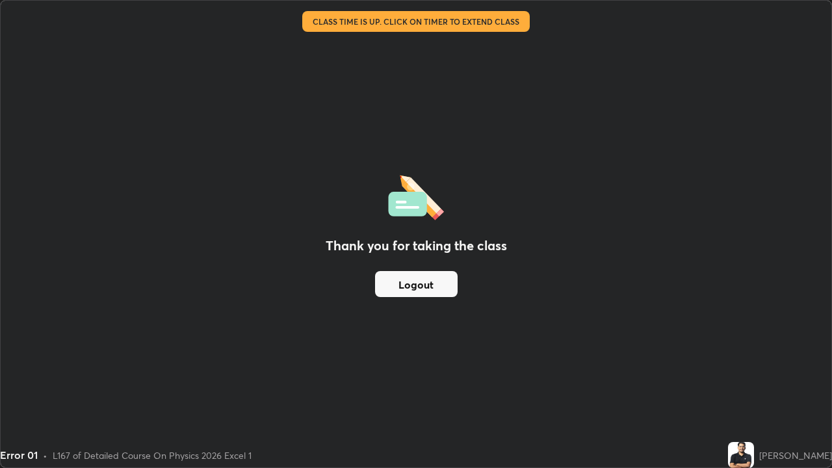
click at [436, 287] on button "Logout" at bounding box center [416, 284] width 83 height 26
click at [435, 285] on button "Logout" at bounding box center [416, 284] width 83 height 26
